Goal: Task Accomplishment & Management: Complete application form

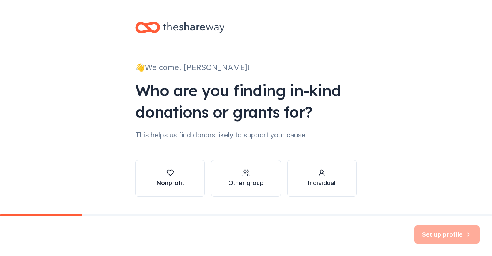
click at [173, 183] on div "Nonprofit" at bounding box center [170, 182] width 28 height 9
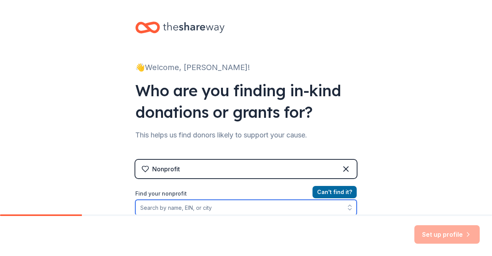
click at [197, 207] on input "Find your nonprofit" at bounding box center [245, 206] width 221 height 15
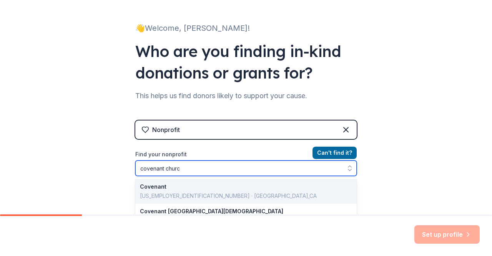
type input "[DEMOGRAPHIC_DATA]"
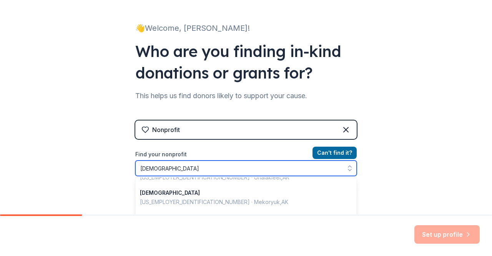
scroll to position [0, 0]
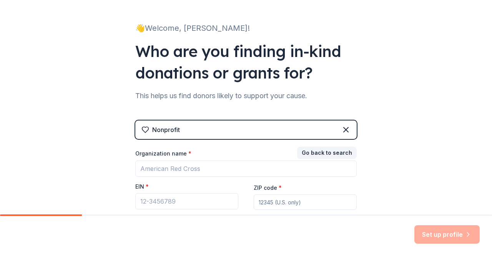
click at [201, 142] on div "Nonprofit Go back to search Organization name * EIN * ZIP code * Don ' t have a…" at bounding box center [245, 180] width 221 height 120
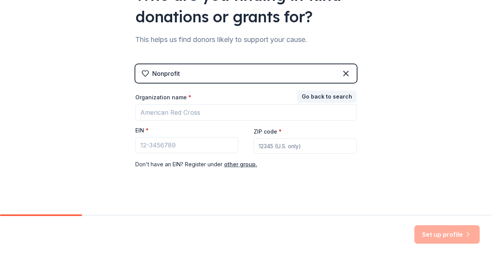
scroll to position [101, 0]
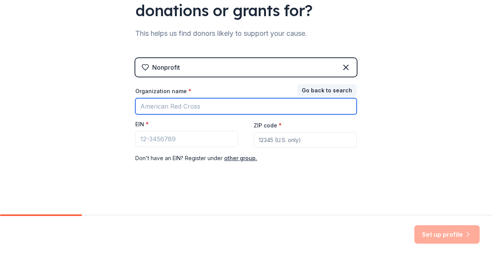
click at [173, 107] on input "Organization name *" at bounding box center [245, 106] width 221 height 16
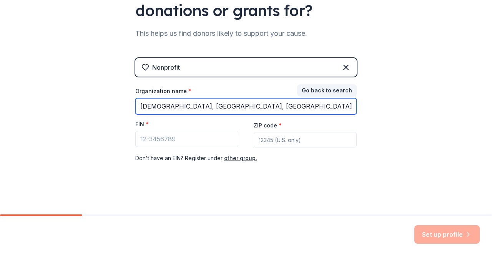
type input "covenant church, berkeley, ca"
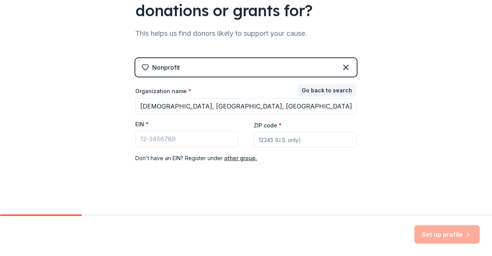
click at [445, 239] on div "Set up profile" at bounding box center [446, 234] width 65 height 18
click at [278, 135] on input "ZIP code *" at bounding box center [305, 139] width 103 height 15
click at [201, 132] on input "EIN *" at bounding box center [186, 139] width 103 height 16
click at [166, 139] on input "94-702" at bounding box center [186, 139] width 103 height 16
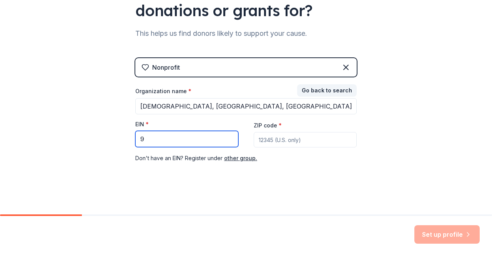
type input "9"
click at [272, 140] on input "ZIP code *" at bounding box center [305, 139] width 103 height 15
type input "94702"
click at [162, 141] on input "9" at bounding box center [186, 139] width 103 height 16
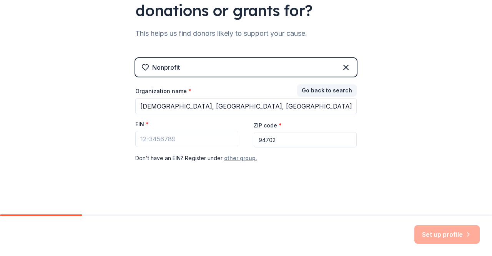
click at [231, 161] on button "other group." at bounding box center [240, 157] width 33 height 9
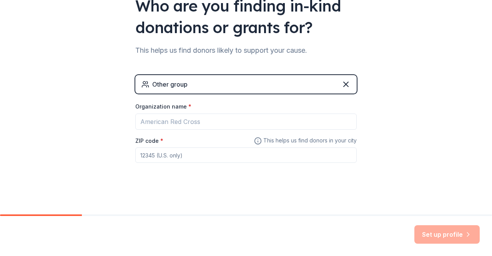
click at [179, 156] on input "ZIP code *" at bounding box center [245, 154] width 221 height 15
type input "94702"
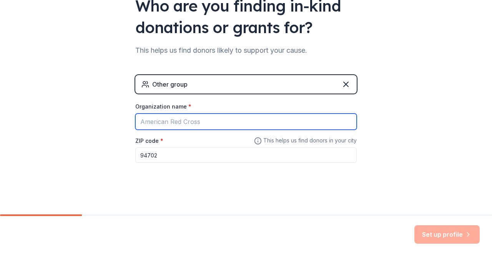
click at [171, 117] on input "Organization name *" at bounding box center [245, 121] width 221 height 16
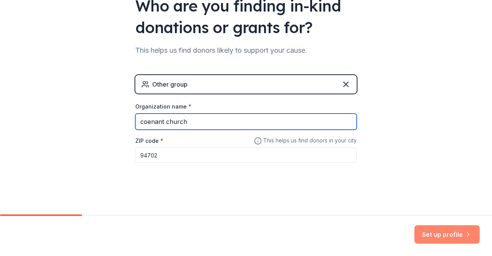
type input "coenant church"
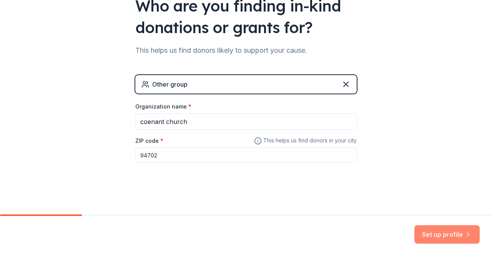
click at [442, 237] on button "Set up profile" at bounding box center [446, 234] width 65 height 18
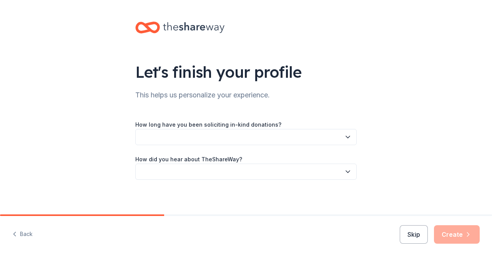
click at [215, 135] on button "button" at bounding box center [245, 137] width 221 height 16
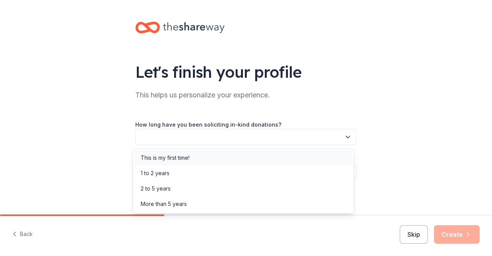
click at [192, 160] on div "This is my first time!" at bounding box center [243, 157] width 218 height 15
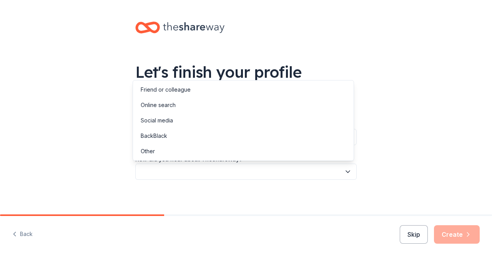
click at [191, 176] on button "button" at bounding box center [245, 171] width 221 height 16
click at [182, 147] on div "Other" at bounding box center [243, 150] width 218 height 15
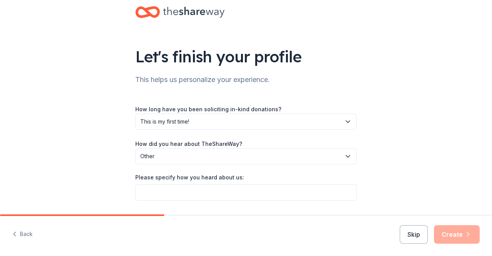
scroll to position [38, 0]
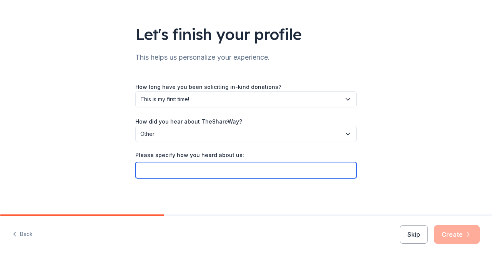
click at [219, 171] on input "Please specify how you heard about us:" at bounding box center [245, 170] width 221 height 16
type input "o"
type input "someone on facebook"
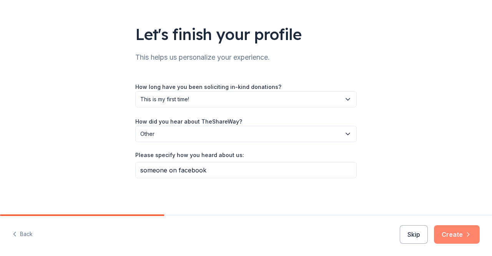
click at [444, 230] on button "Create" at bounding box center [457, 234] width 46 height 18
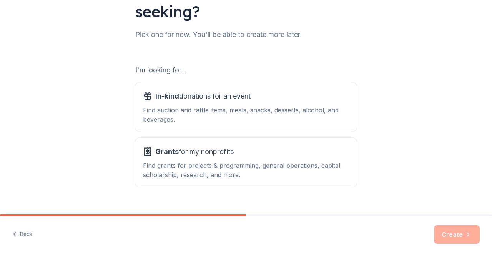
scroll to position [96, 0]
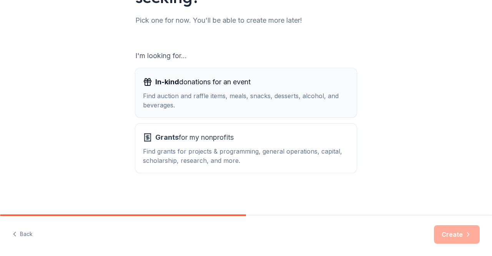
click at [171, 90] on div "In-kind donations for an event Find auction and raffle items, meals, snacks, de…" at bounding box center [246, 93] width 206 height 34
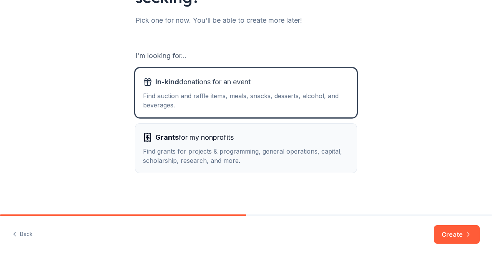
click at [167, 148] on div "Find grants for projects & programming, general operations, capital, scholarshi…" at bounding box center [246, 155] width 206 height 18
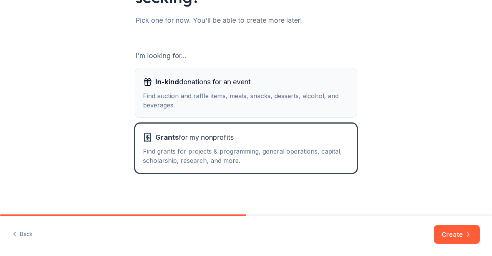
click at [167, 100] on div "Find auction and raffle items, meals, snacks, desserts, alcohol, and beverages." at bounding box center [246, 100] width 206 height 18
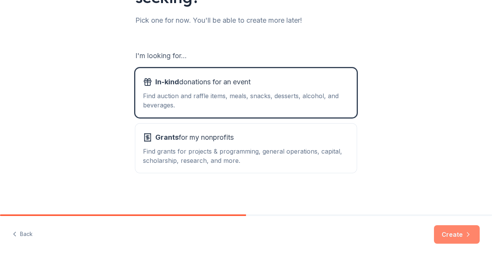
click at [457, 230] on button "Create" at bounding box center [457, 234] width 46 height 18
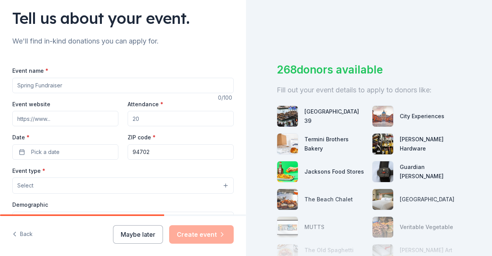
scroll to position [61, 0]
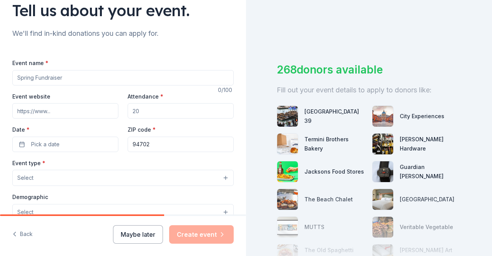
drag, startPoint x: 241, startPoint y: 211, endPoint x: 60, endPoint y: 76, distance: 226.0
click at [60, 76] on input "Event name *" at bounding box center [122, 77] width 221 height 15
type input "Hats off to Survivors"
click at [141, 110] on input "Attendance *" at bounding box center [181, 110] width 106 height 15
type input "25"
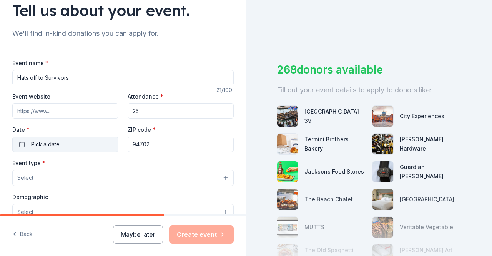
click at [91, 145] on button "Pick a date" at bounding box center [65, 143] width 106 height 15
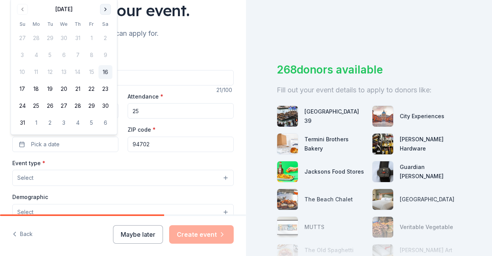
click at [105, 10] on button "Go to next month" at bounding box center [105, 9] width 11 height 11
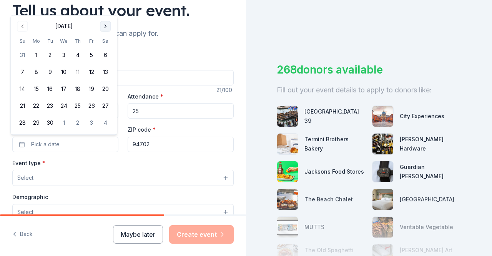
click at [104, 25] on button "Go to next month" at bounding box center [105, 26] width 11 height 11
click at [107, 86] on button "18" at bounding box center [105, 89] width 14 height 14
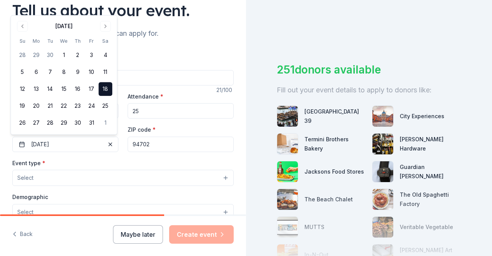
click at [85, 177] on button "Select" at bounding box center [122, 177] width 221 height 16
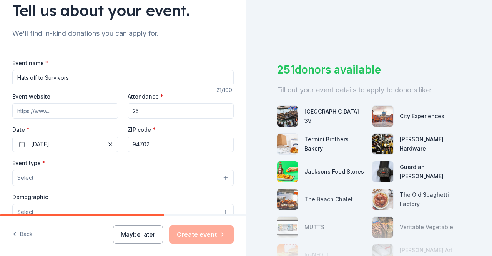
click at [85, 177] on button "Select" at bounding box center [122, 177] width 221 height 16
click at [236, 199] on div "Tell us about your event. We'll find in-kind donations you can apply for. Event…" at bounding box center [123, 194] width 246 height 511
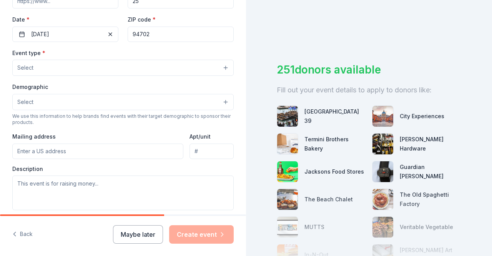
scroll to position [184, 0]
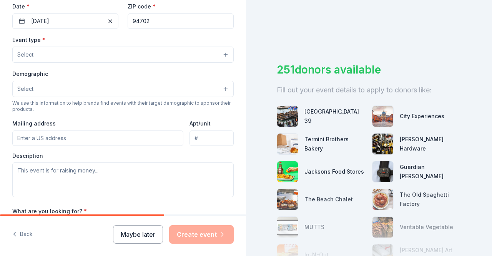
click at [106, 55] on button "Select" at bounding box center [122, 54] width 221 height 16
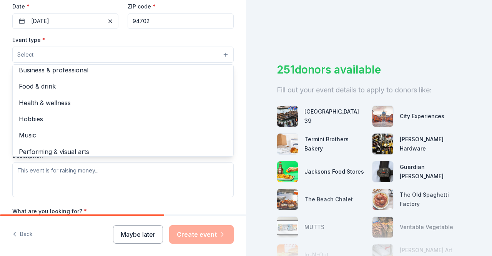
scroll to position [25, 0]
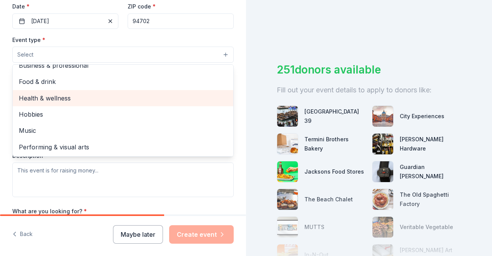
click at [81, 96] on span "Health & wellness" at bounding box center [123, 98] width 208 height 10
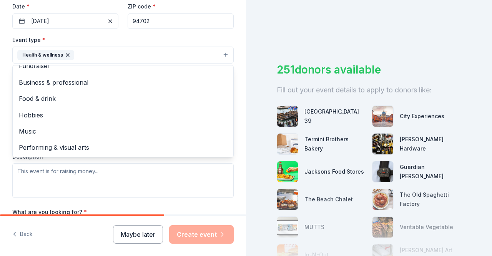
click at [161, 173] on div "Event type * Health & wellness Fundraiser Business & professional Food & drink …" at bounding box center [122, 116] width 221 height 163
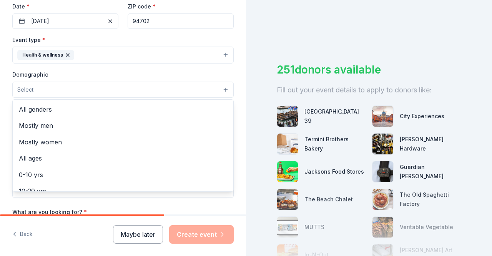
click at [57, 94] on button "Select" at bounding box center [122, 89] width 221 height 16
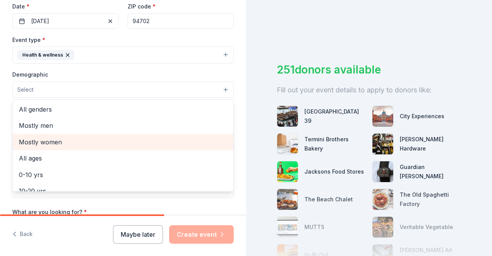
click at [58, 139] on span "Mostly women" at bounding box center [123, 142] width 208 height 10
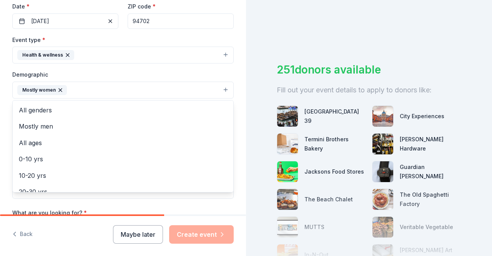
click at [236, 56] on div "Tell us about your event. We'll find in-kind donations you can apply for. Event…" at bounding box center [123, 72] width 246 height 513
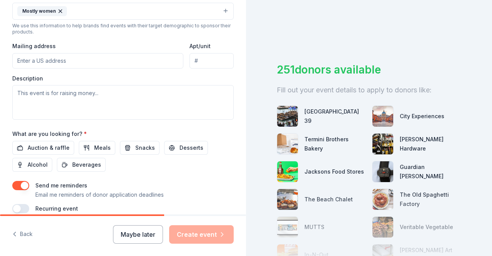
scroll to position [264, 0]
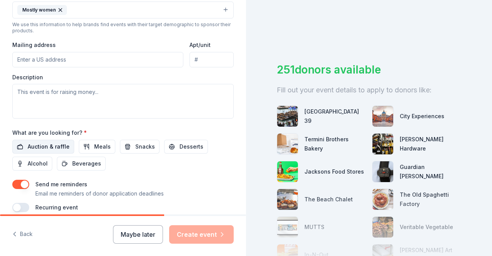
click at [58, 145] on span "Auction & raffle" at bounding box center [49, 146] width 42 height 9
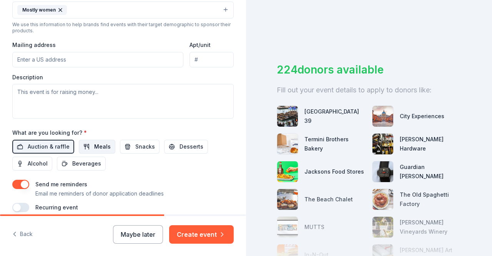
click at [100, 145] on span "Meals" at bounding box center [102, 146] width 17 height 9
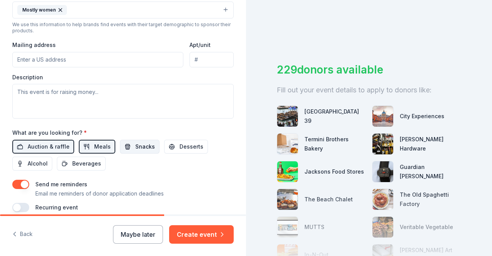
click at [149, 142] on span "Snacks" at bounding box center [145, 146] width 20 height 9
click at [179, 145] on span "Desserts" at bounding box center [191, 146] width 24 height 9
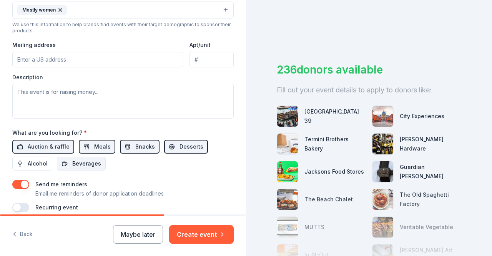
click at [91, 159] on span "Beverages" at bounding box center [86, 163] width 29 height 9
click at [247, 211] on div "238 donors available Fill out your event details to apply to donors like: San F…" at bounding box center [369, 128] width 246 height 256
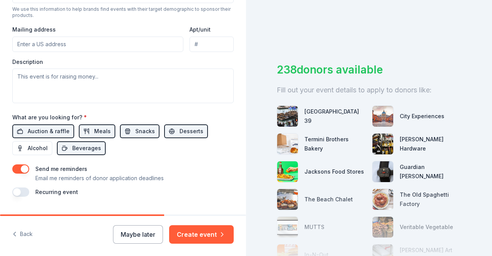
scroll to position [297, 0]
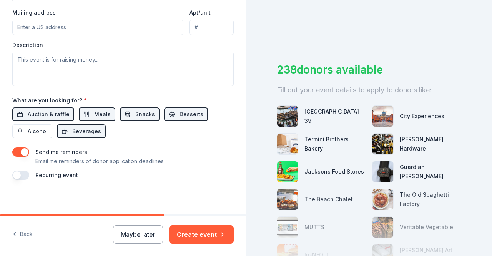
click at [22, 174] on button "button" at bounding box center [20, 174] width 17 height 9
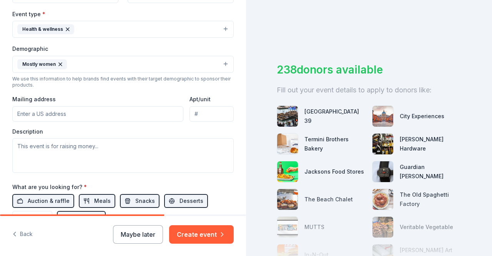
scroll to position [207, 0]
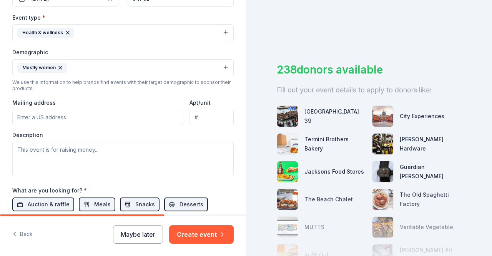
click at [233, 153] on div "Tell us about your event. We'll find in-kind donations you can apply for. Event…" at bounding box center [123, 63] width 246 height 541
click at [54, 117] on input "Mailing address" at bounding box center [97, 117] width 171 height 15
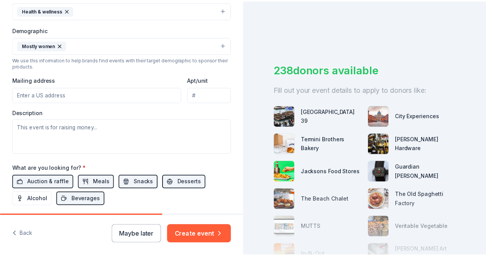
scroll to position [231, 0]
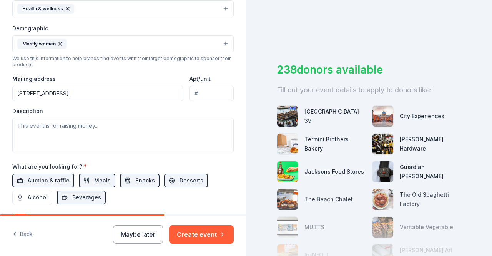
type input "2618 San Pablo Avenue, Berkeley, CA, 94702"
click at [73, 127] on textarea at bounding box center [122, 135] width 221 height 35
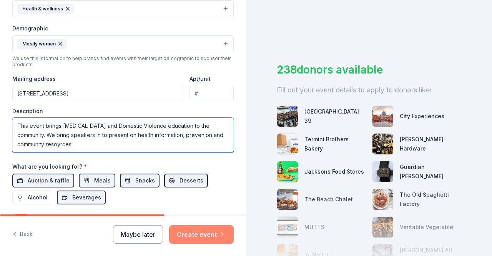
type textarea "This event brings Breast Cancer and Domestic Violence education to the communit…"
click at [191, 235] on button "Create event" at bounding box center [201, 234] width 65 height 18
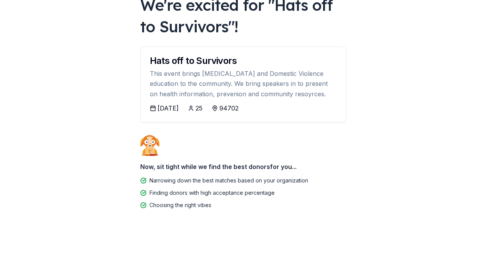
scroll to position [58, 0]
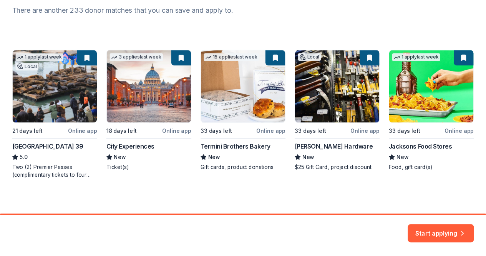
scroll to position [109, 0]
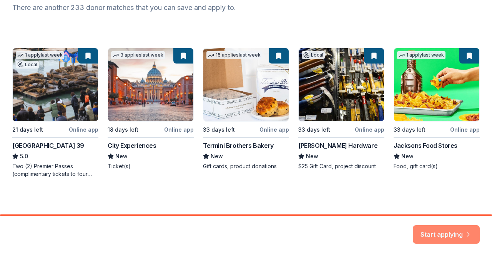
click at [454, 229] on button "Start applying" at bounding box center [446, 229] width 67 height 18
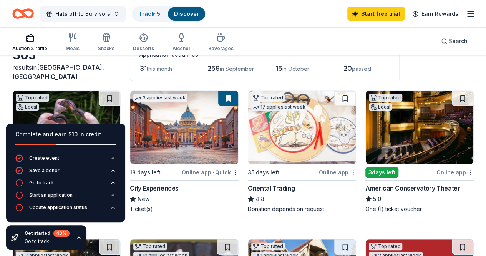
scroll to position [118, 0]
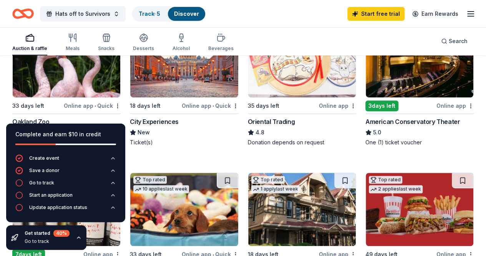
drag, startPoint x: 487, startPoint y: 250, endPoint x: 397, endPoint y: 37, distance: 231.3
click at [397, 37] on div "Auction & raffle Meals Snacks Desserts Alcohol Beverages Search" at bounding box center [243, 41] width 462 height 28
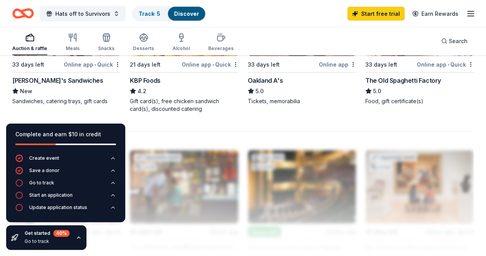
scroll to position [792, 0]
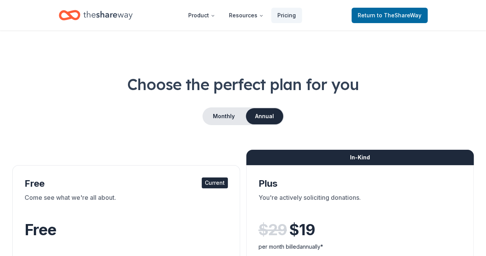
click at [96, 200] on div "Come see what we're all about." at bounding box center [126, 204] width 203 height 22
click at [202, 183] on div "Current" at bounding box center [215, 182] width 26 height 11
click at [98, 210] on div "Come see what we're all about." at bounding box center [126, 204] width 203 height 22
click at [404, 17] on span "to TheShareWay" at bounding box center [399, 15] width 45 height 7
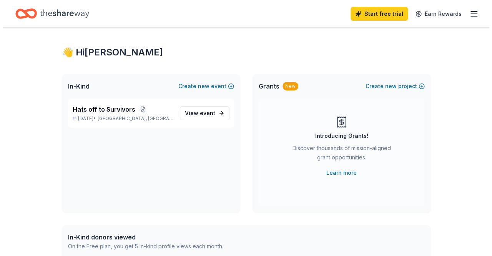
scroll to position [5, 0]
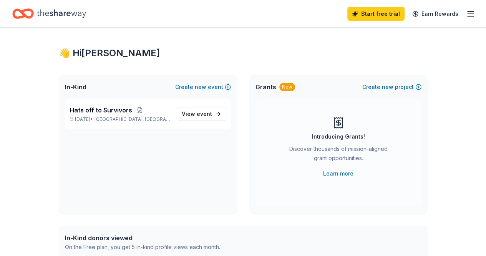
click at [287, 82] on div "Grants New" at bounding box center [276, 86] width 40 height 9
click at [367, 90] on button "Create new project" at bounding box center [391, 86] width 59 height 9
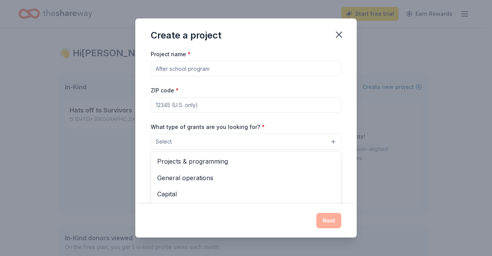
click at [327, 139] on button "Select" at bounding box center [246, 141] width 191 height 16
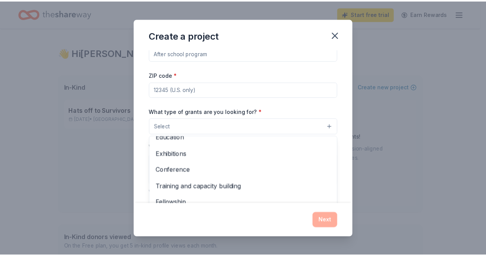
scroll to position [68, 0]
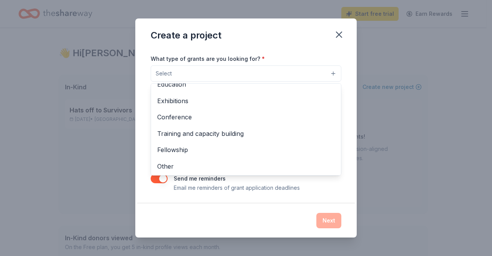
click at [416, 166] on div "Create a project Project name * ZIP code * What type of grants are you looking …" at bounding box center [246, 128] width 492 height 256
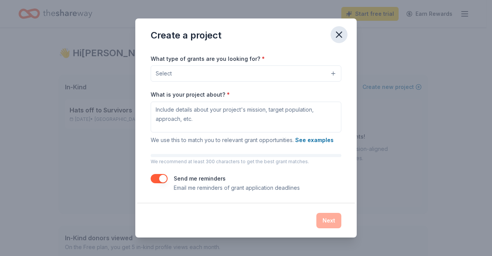
click at [339, 33] on icon "button" at bounding box center [339, 34] width 11 height 11
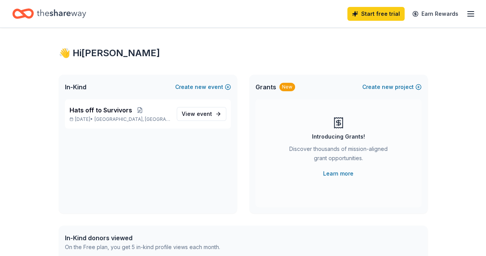
click at [339, 33] on div "👋 Hi Sonja In-Kind Create new event Hats off to Survivors Oct 18, 2025 • Berkel…" at bounding box center [242, 238] width 393 height 433
click at [116, 234] on div "In-Kind donors viewed" at bounding box center [142, 237] width 155 height 9
click at [186, 113] on span "View event" at bounding box center [197, 113] width 30 height 9
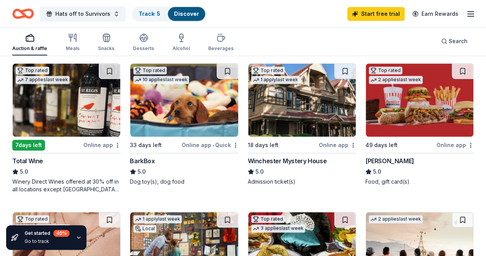
scroll to position [226, 0]
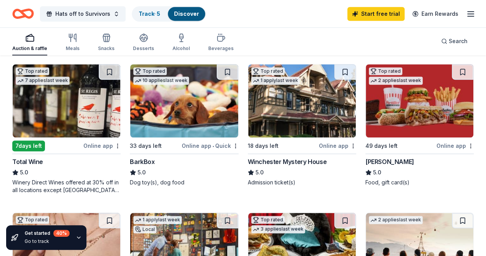
click at [366, 103] on img at bounding box center [420, 100] width 108 height 73
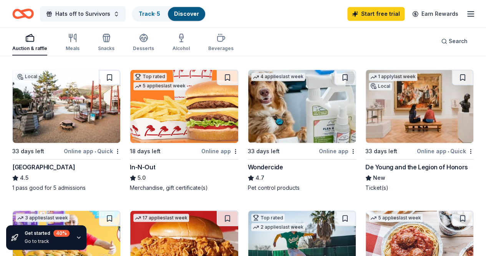
scroll to position [523, 0]
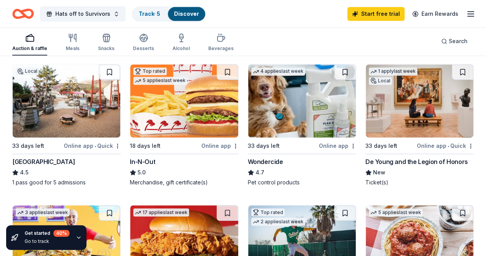
click at [439, 205] on img at bounding box center [420, 241] width 108 height 73
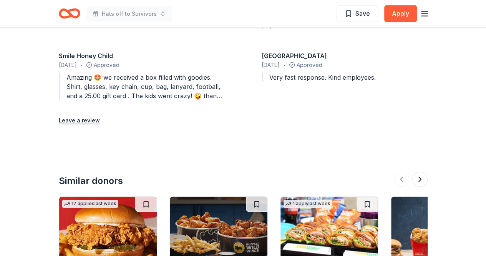
scroll to position [807, 0]
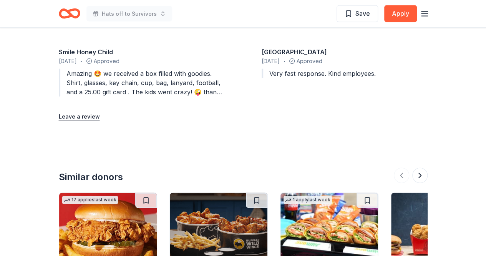
drag, startPoint x: 124, startPoint y: 111, endPoint x: 92, endPoint y: 103, distance: 32.8
click at [86, 112] on button "Leave a review" at bounding box center [79, 116] width 41 height 9
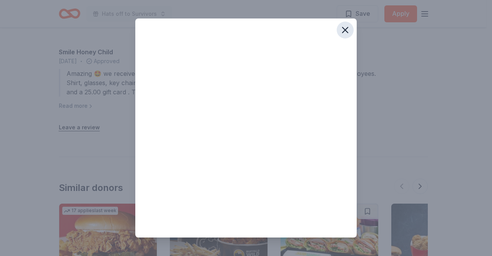
click at [340, 30] on icon "button" at bounding box center [345, 30] width 11 height 11
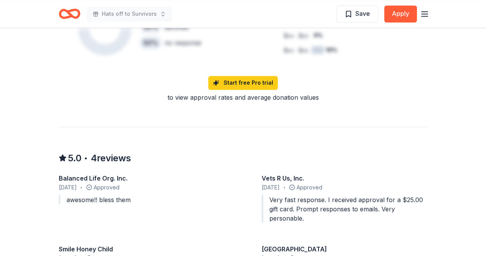
scroll to position [501, 0]
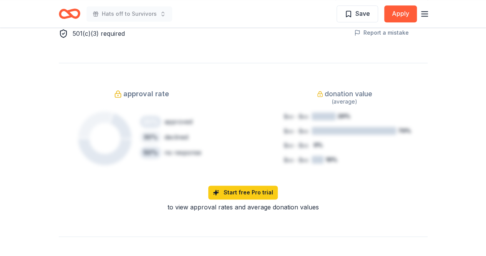
click at [483, 120] on div "Due in 49 days Share Portillo's 5.0 • 4 reviews 2 applies last week approval ra…" at bounding box center [243, 107] width 486 height 1161
drag, startPoint x: 483, startPoint y: 120, endPoint x: 474, endPoint y: 46, distance: 75.0
click at [474, 46] on div "Due in 49 days Share Portillo's 5.0 • 4 reviews 2 applies last week approval ra…" at bounding box center [243, 107] width 486 height 1161
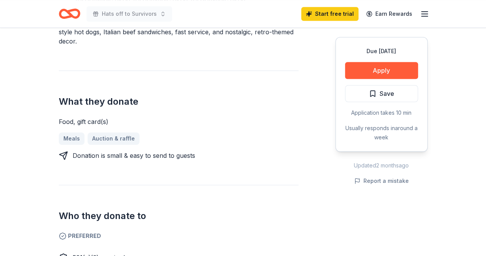
scroll to position [53, 0]
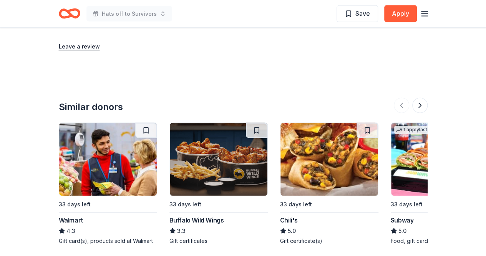
scroll to position [835, 0]
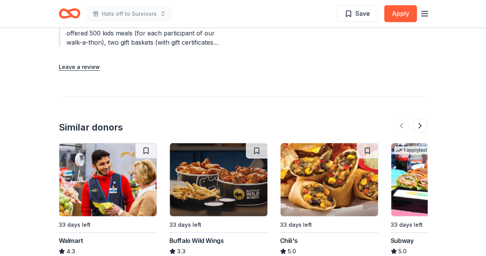
click at [412, 190] on img at bounding box center [440, 179] width 98 height 73
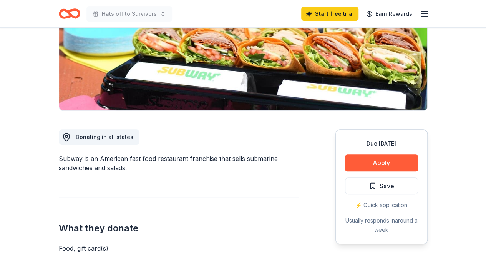
scroll to position [143, 0]
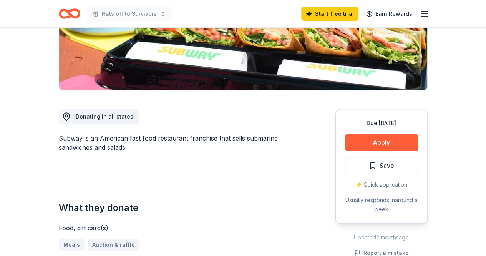
drag, startPoint x: 490, startPoint y: 254, endPoint x: 298, endPoint y: 115, distance: 237.2
click at [298, 115] on div "Donating in all states Subway is an American fast food restaurant franchise tha…" at bounding box center [243, 228] width 369 height 277
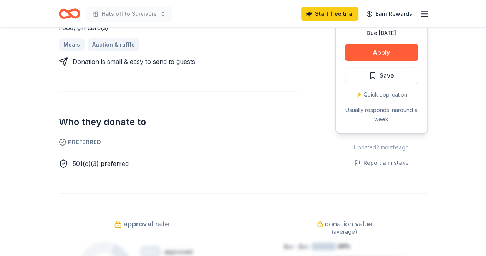
scroll to position [379, 0]
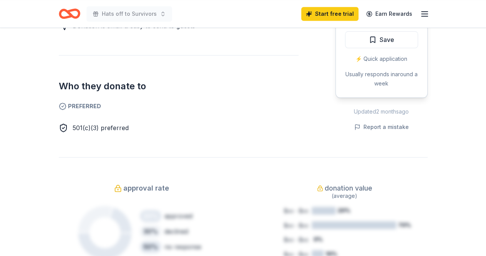
click at [385, 63] on div "Due in 33 days Apply Save ⚡️ Quick application Usually responds in around a week" at bounding box center [381, 40] width 92 height 115
click at [383, 58] on div "⚡️ Quick application" at bounding box center [381, 58] width 73 height 9
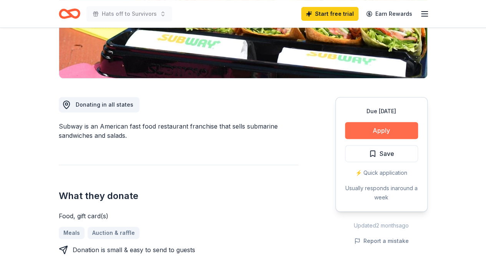
click at [381, 135] on button "Apply" at bounding box center [381, 130] width 73 height 17
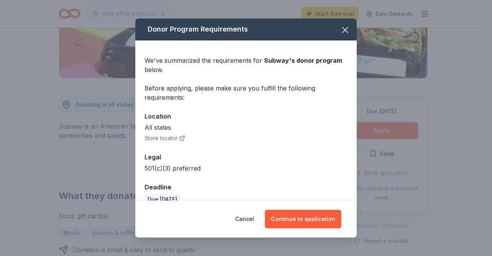
scroll to position [13, 0]
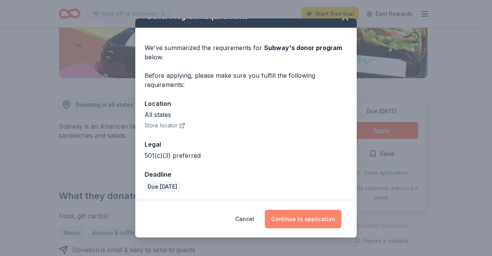
click at [321, 217] on button "Continue to application" at bounding box center [303, 218] width 76 height 18
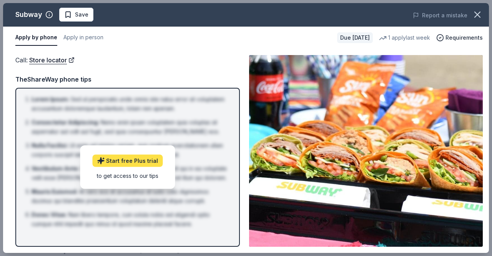
click at [137, 158] on link "Start free Plus trial" at bounding box center [127, 160] width 70 height 12
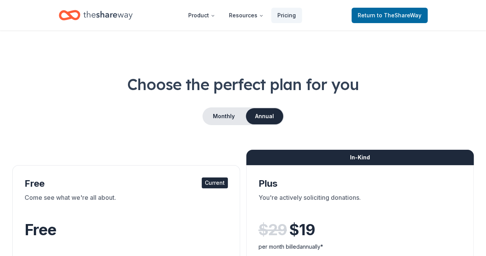
scroll to position [224, 0]
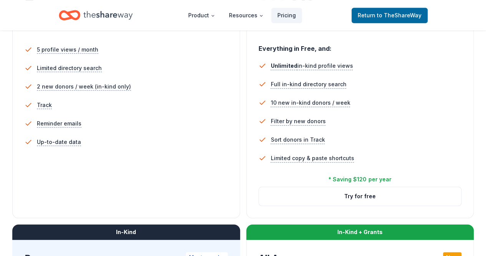
click at [467, 50] on div "Choose the perfect plan for you Monthly Annual Free Current Come see what we're…" at bounding box center [243, 247] width 486 height 795
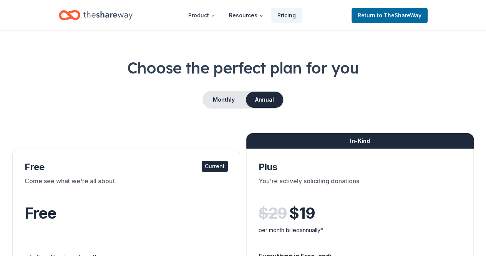
scroll to position [15, 0]
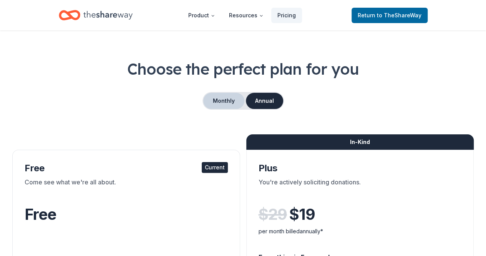
click at [227, 105] on button "Monthly" at bounding box center [223, 101] width 41 height 16
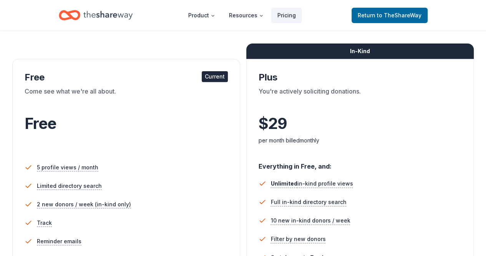
scroll to position [92, 0]
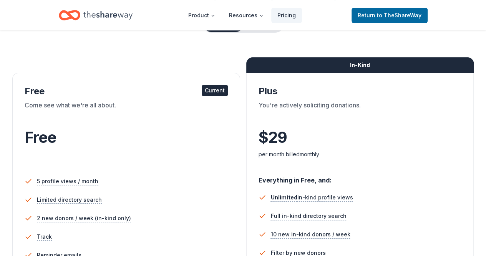
click at [202, 89] on div "Current" at bounding box center [215, 90] width 26 height 11
click at [56, 143] on span "Free" at bounding box center [41, 137] width 32 height 19
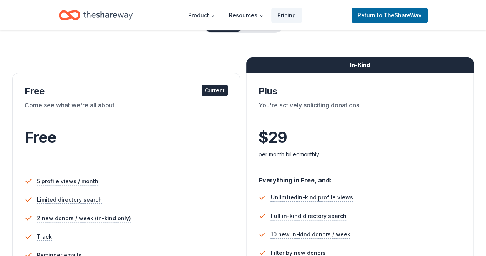
click at [98, 84] on div "Free Current Come see what we're all about. Free 5 profile views / month Limite…" at bounding box center [126, 211] width 228 height 277
click at [87, 139] on div "Free" at bounding box center [126, 137] width 203 height 22
click at [71, 142] on div "Free" at bounding box center [126, 137] width 203 height 22
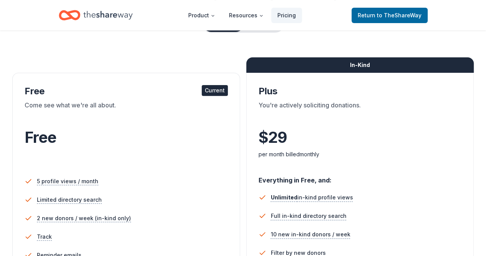
click at [71, 142] on div "Free" at bounding box center [126, 137] width 203 height 22
click at [202, 91] on div "Current" at bounding box center [215, 90] width 26 height 11
click at [85, 149] on div "Free" at bounding box center [126, 147] width 203 height 42
click at [202, 89] on div "Current" at bounding box center [215, 90] width 26 height 11
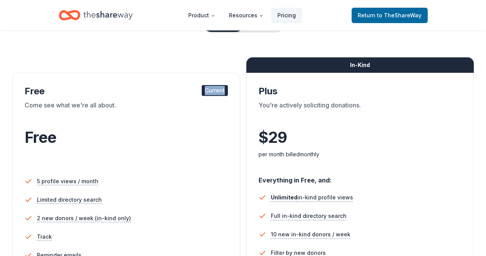
click at [202, 89] on div "Current" at bounding box center [215, 90] width 26 height 11
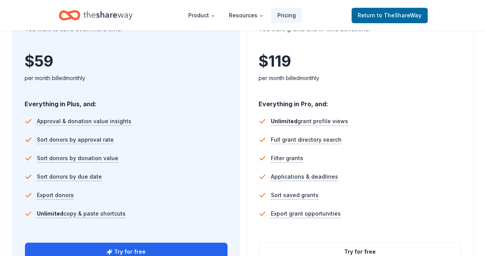
scroll to position [461, 0]
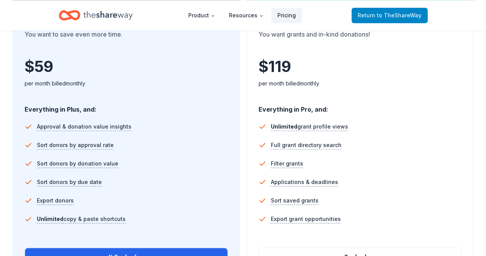
click at [370, 17] on span "Return to TheShareWay" at bounding box center [390, 15] width 64 height 9
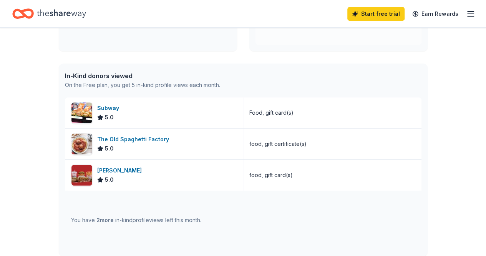
scroll to position [169, 0]
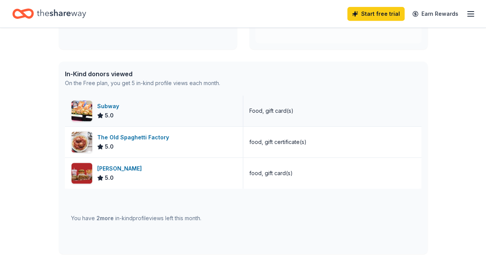
click at [158, 114] on div "Subway 5.0" at bounding box center [154, 110] width 178 height 31
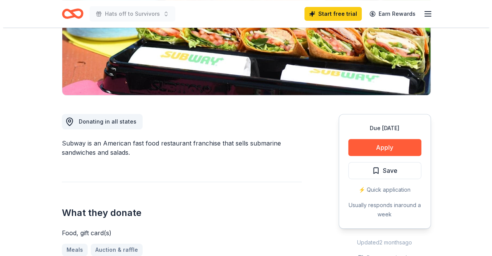
scroll to position [159, 0]
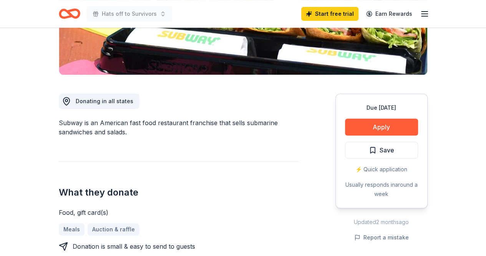
click at [374, 167] on div "⚡️ Quick application" at bounding box center [381, 168] width 73 height 9
click at [382, 128] on button "Apply" at bounding box center [381, 126] width 73 height 17
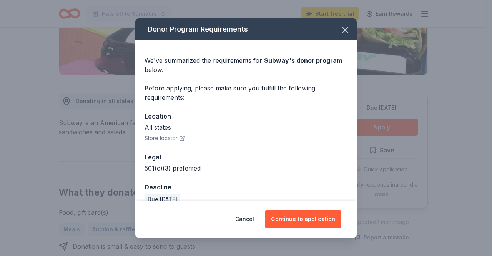
scroll to position [13, 0]
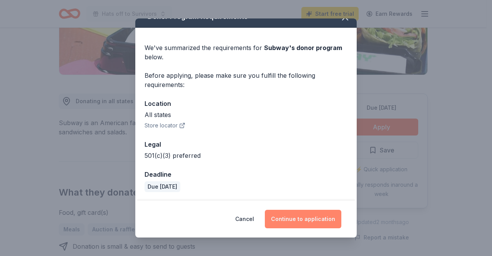
click at [322, 223] on button "Continue to application" at bounding box center [303, 218] width 76 height 18
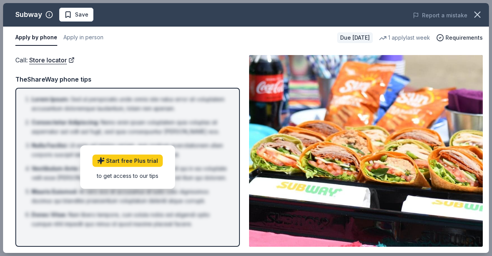
click at [486, 242] on div "Subway Save Report a mistake Apply by phone Apply in person Due in 33 days 1 ap…" at bounding box center [246, 128] width 492 height 256
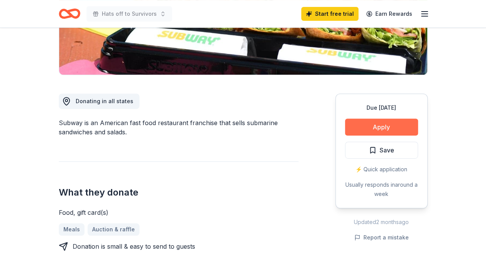
click at [355, 133] on button "Apply" at bounding box center [381, 126] width 73 height 17
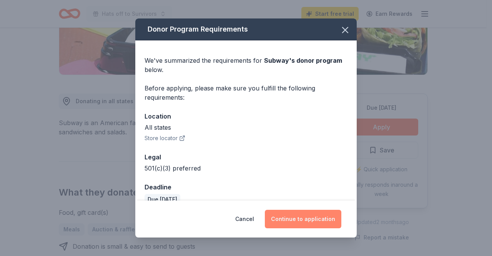
click at [310, 218] on button "Continue to application" at bounding box center [303, 218] width 76 height 18
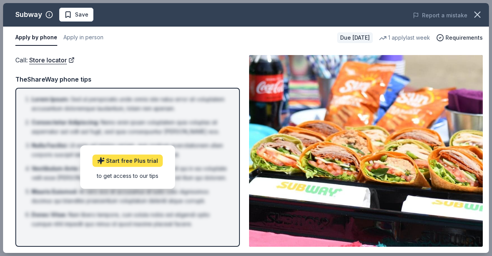
click at [133, 163] on link "Start free Plus trial" at bounding box center [127, 160] width 70 height 12
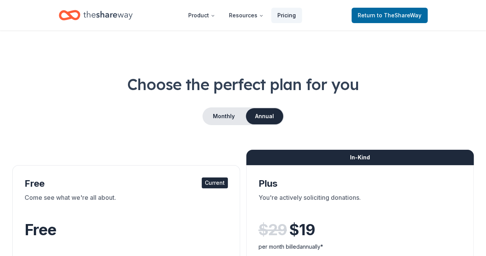
click at [282, 18] on link "Pricing" at bounding box center [286, 15] width 31 height 15
click at [210, 9] on button "Product" at bounding box center [201, 15] width 39 height 15
